Goal: Task Accomplishment & Management: Manage account settings

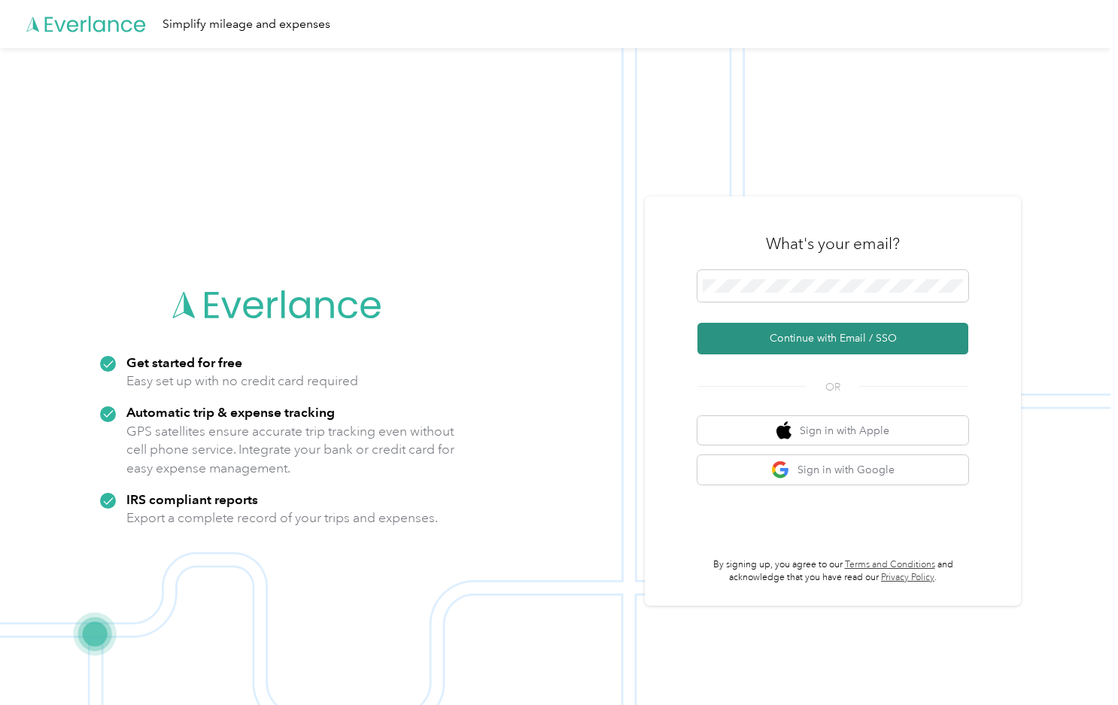
click at [830, 339] on button "Continue with Email / SSO" at bounding box center [832, 339] width 271 height 32
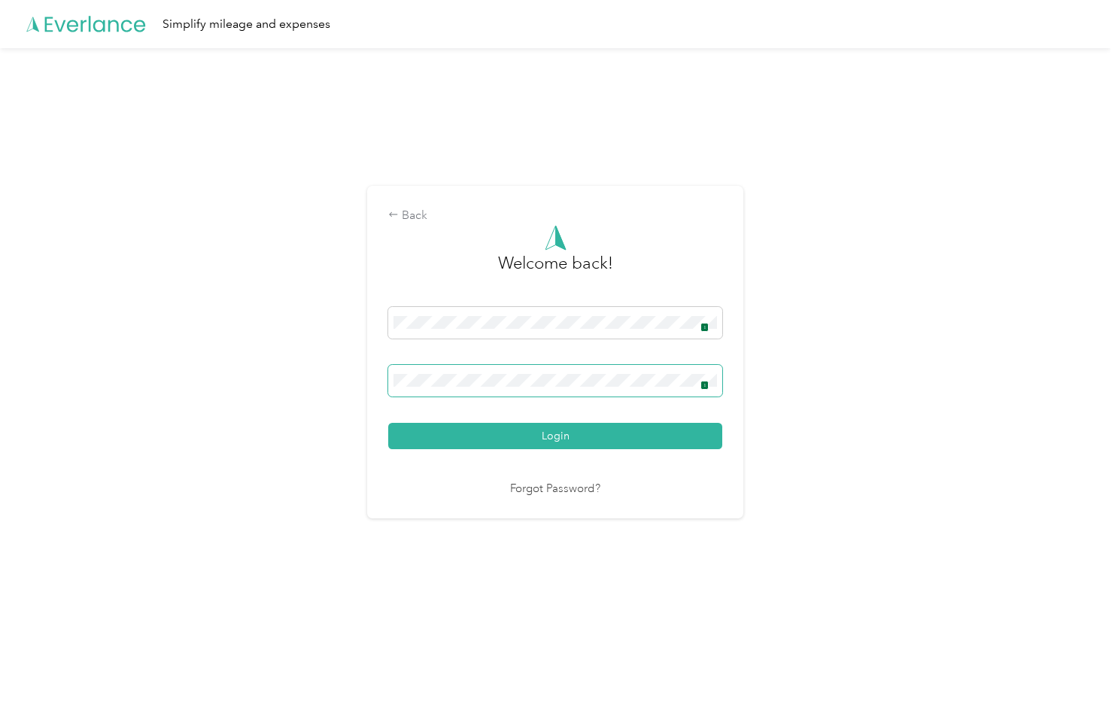
click at [708, 381] on span "1" at bounding box center [704, 385] width 8 height 9
click at [523, 435] on button "Login" at bounding box center [555, 436] width 334 height 26
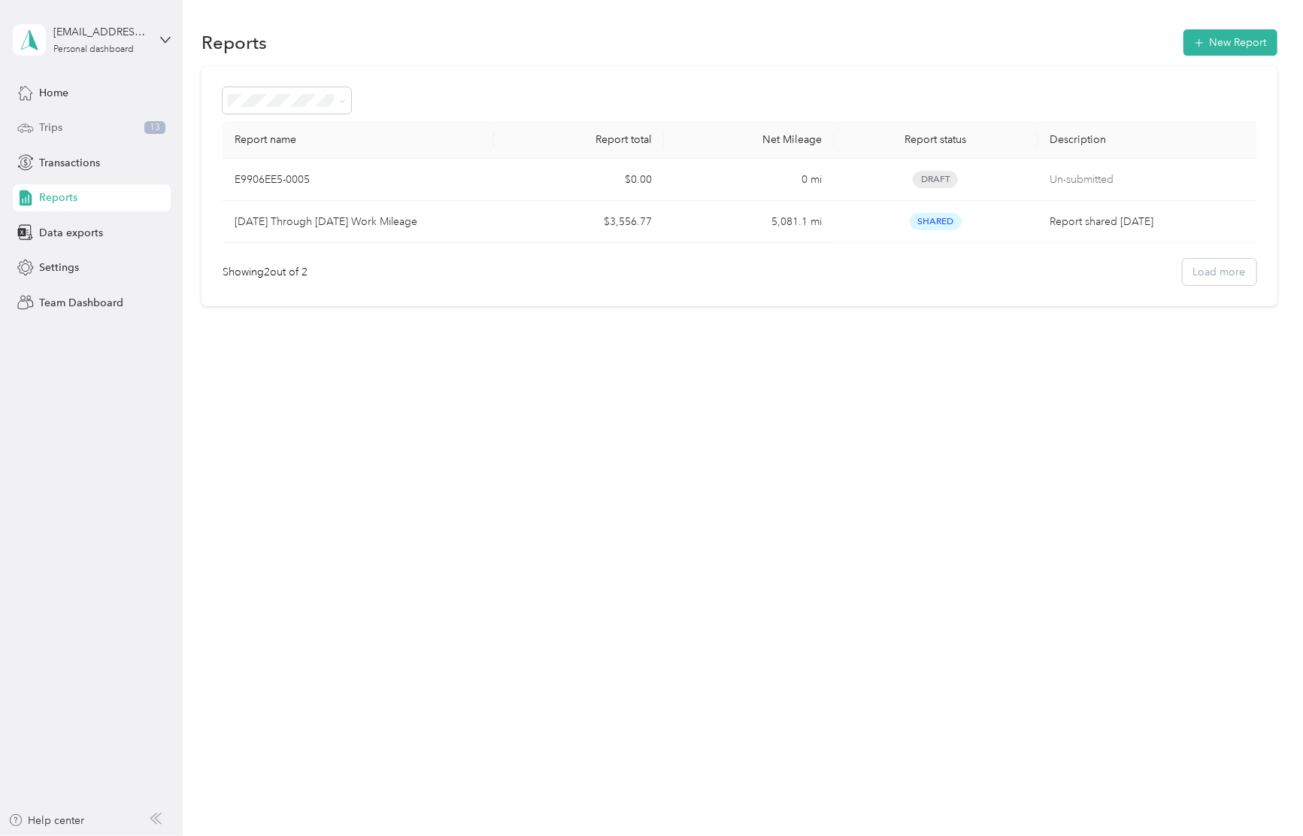
click at [55, 123] on span "Trips" at bounding box center [50, 128] width 23 height 16
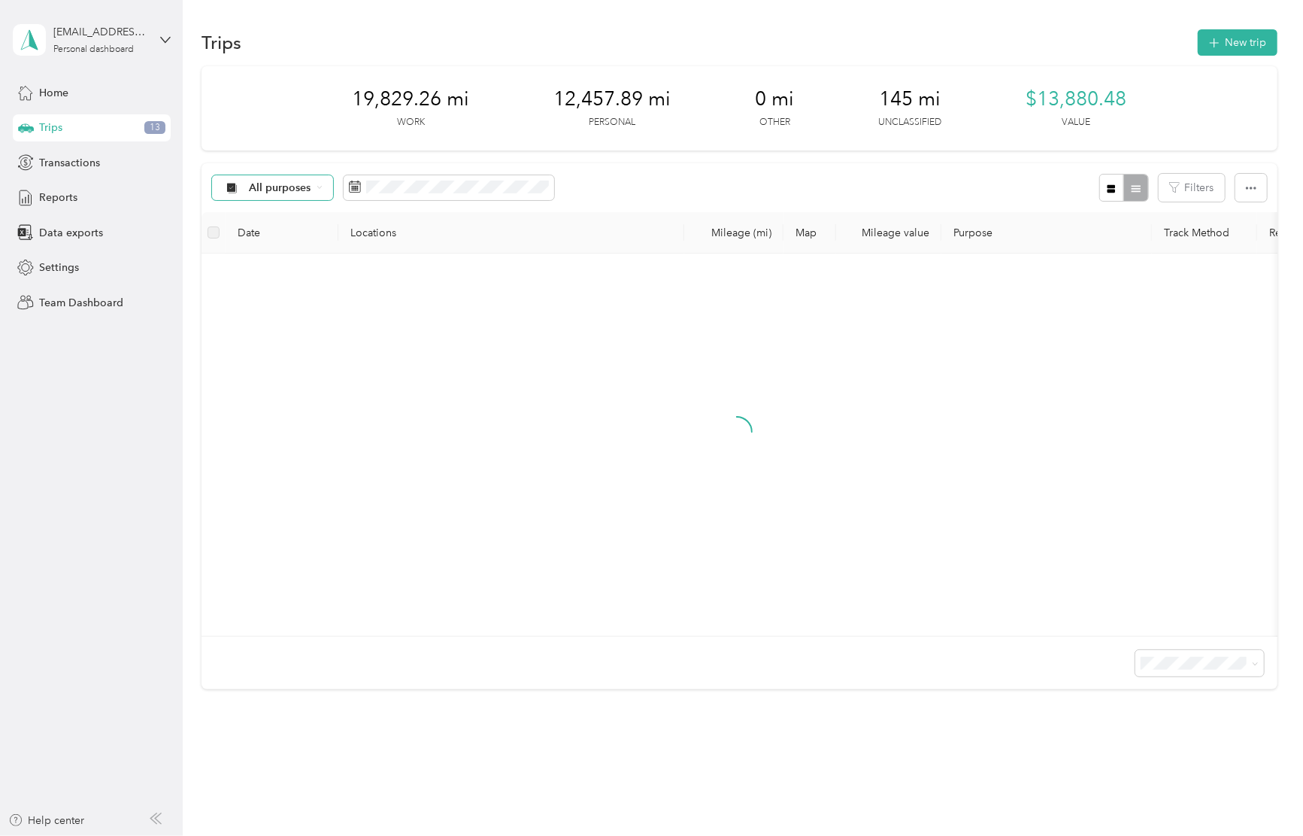
click at [320, 192] on div "All purposes" at bounding box center [273, 188] width 122 height 26
click at [286, 239] on span "Unclassified" at bounding box center [286, 241] width 73 height 16
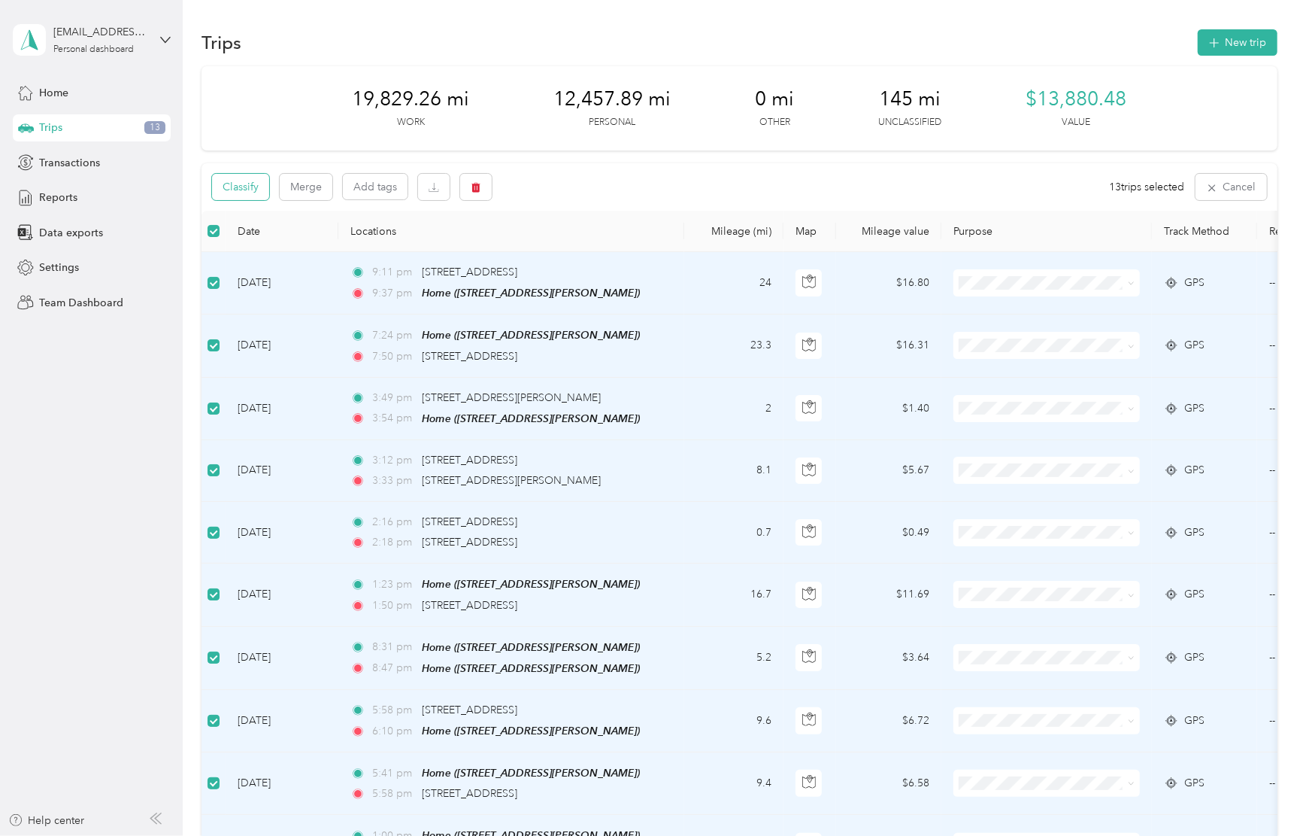
click at [256, 185] on button "Classify" at bounding box center [240, 187] width 57 height 26
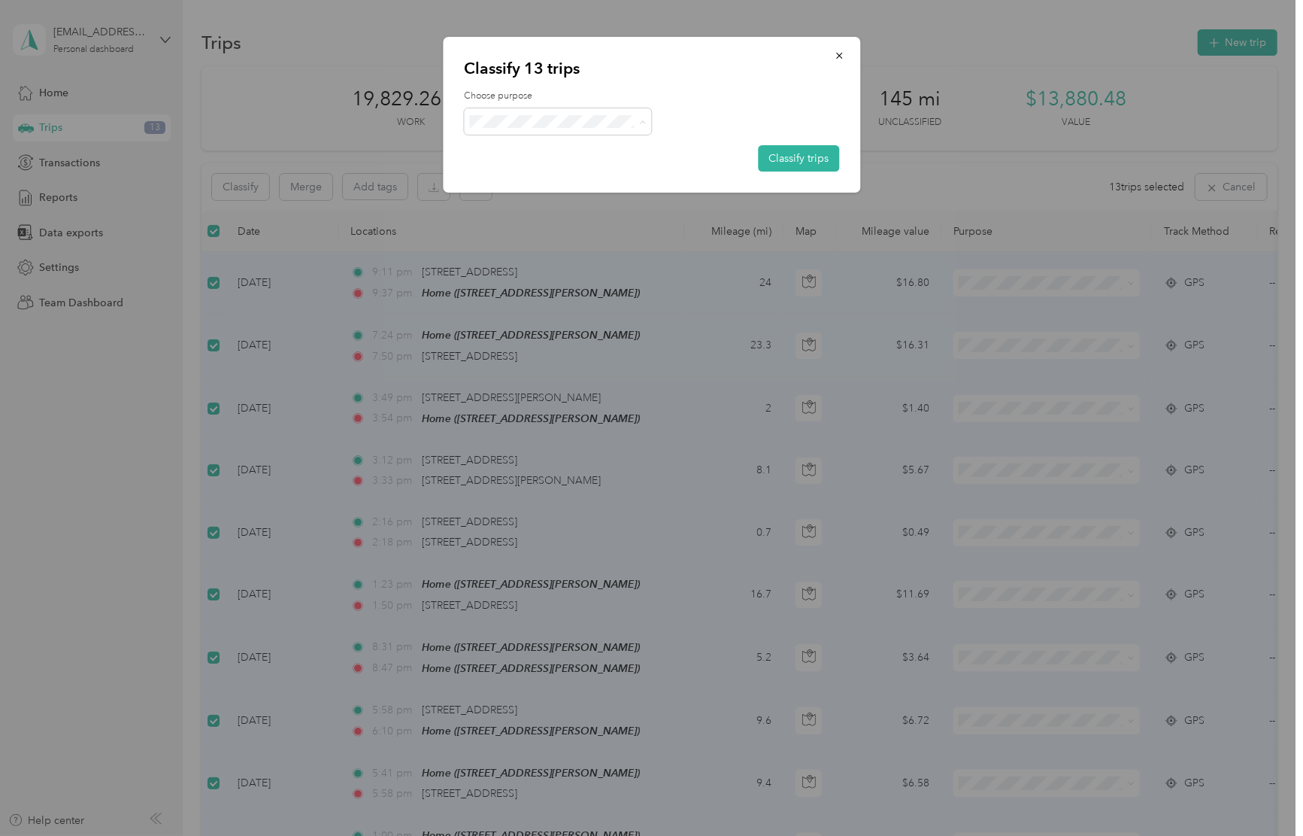
click at [529, 176] on span "Personal" at bounding box center [572, 176] width 140 height 16
click at [794, 154] on button "Classify trips" at bounding box center [798, 158] width 81 height 26
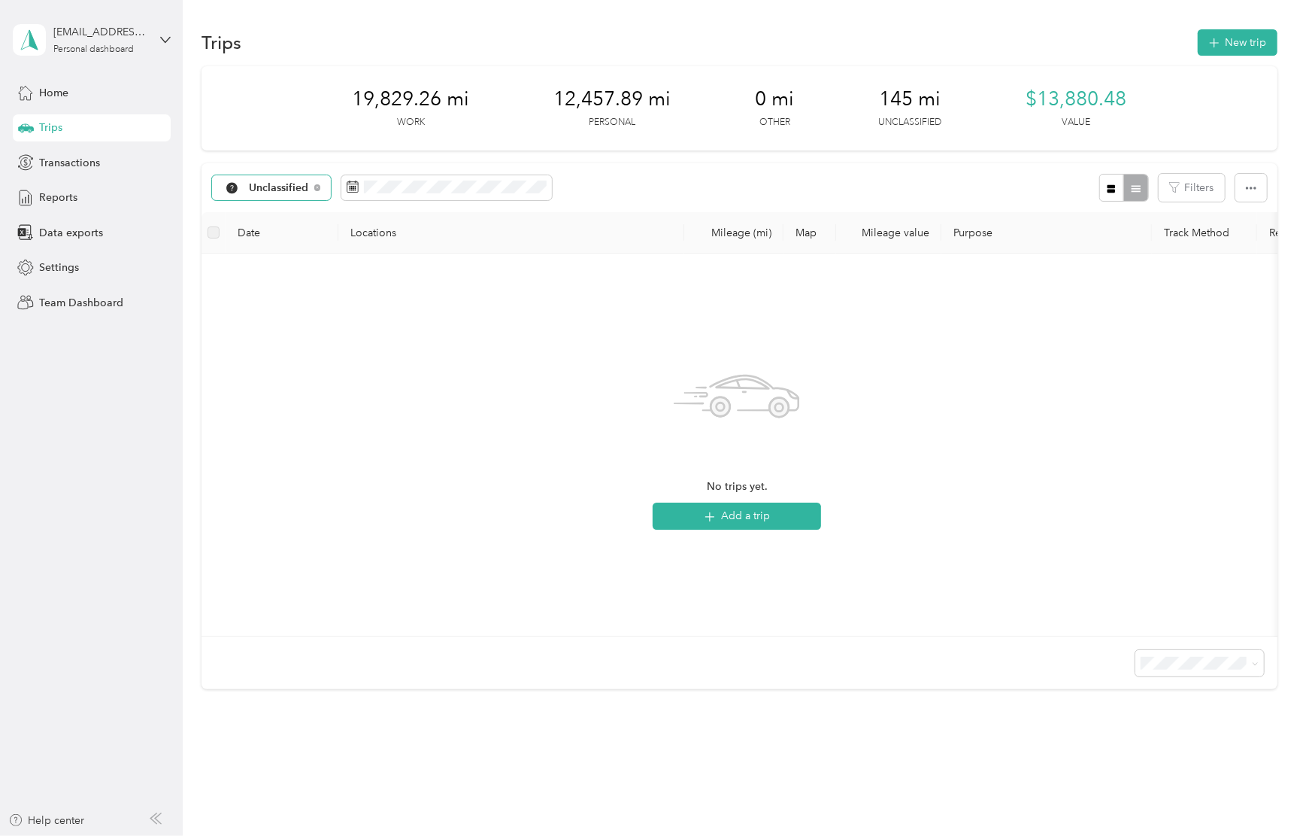
click at [310, 184] on div "Unclassified" at bounding box center [272, 188] width 120 height 26
click at [286, 262] on span "Work" at bounding box center [289, 267] width 78 height 16
